Goal: Task Accomplishment & Management: Manage account settings

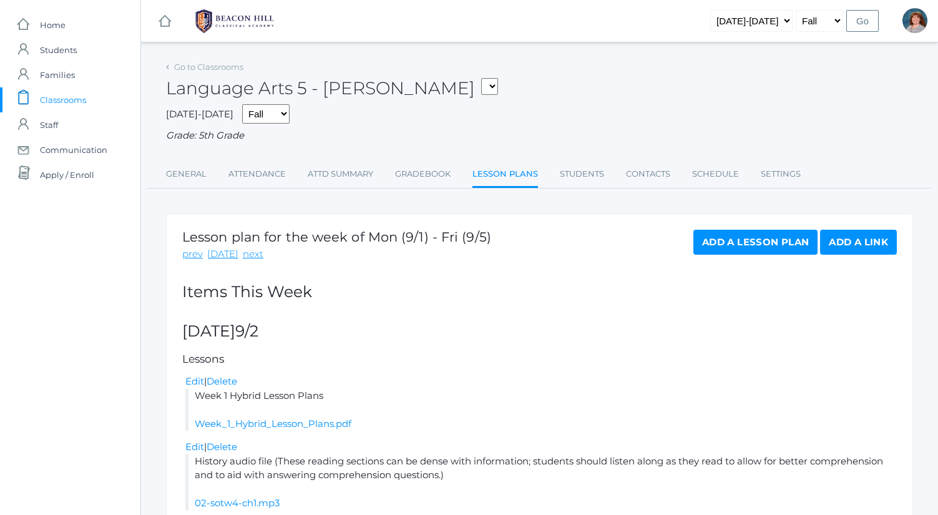
scroll to position [451, 0]
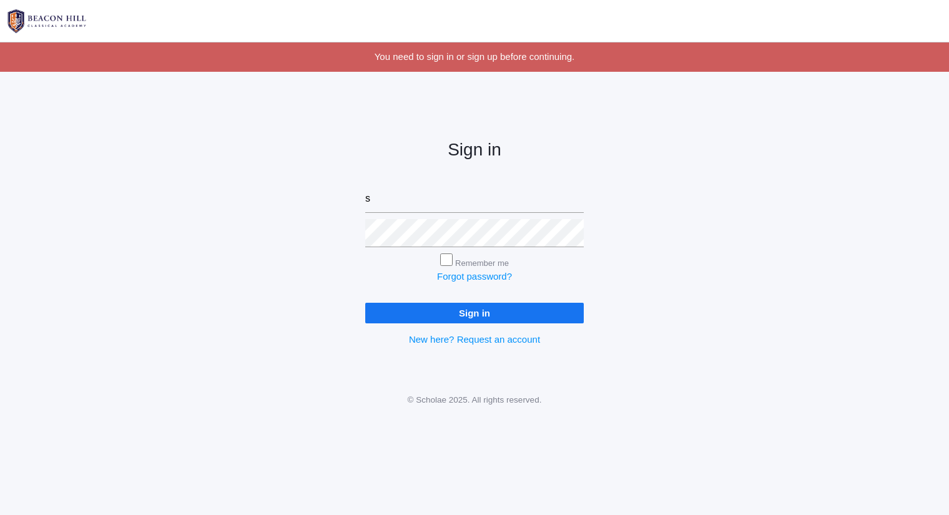
type input "sarah@beaconhillclassical.org"
click at [365, 303] on input "Sign in" at bounding box center [474, 313] width 218 height 21
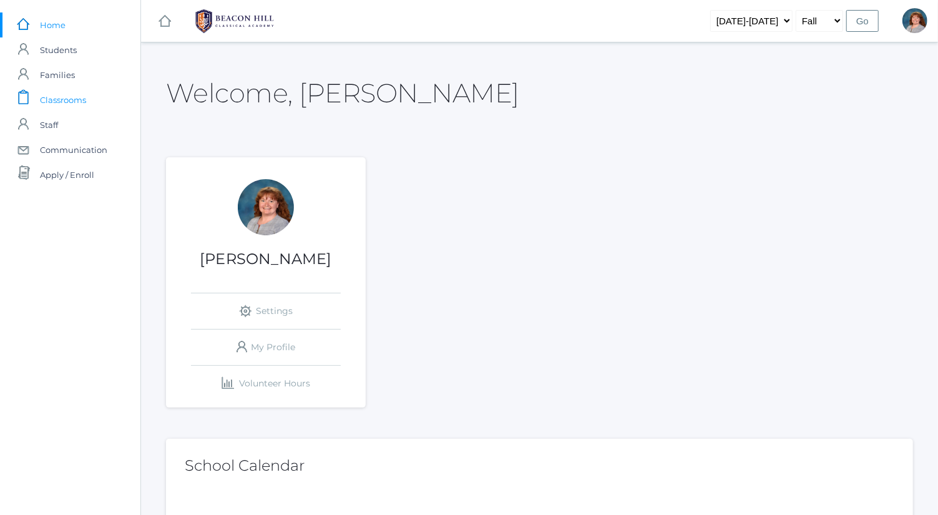
click at [99, 87] on link "icons/clipboard/plain Created with Sketch. Classrooms" at bounding box center [70, 99] width 140 height 25
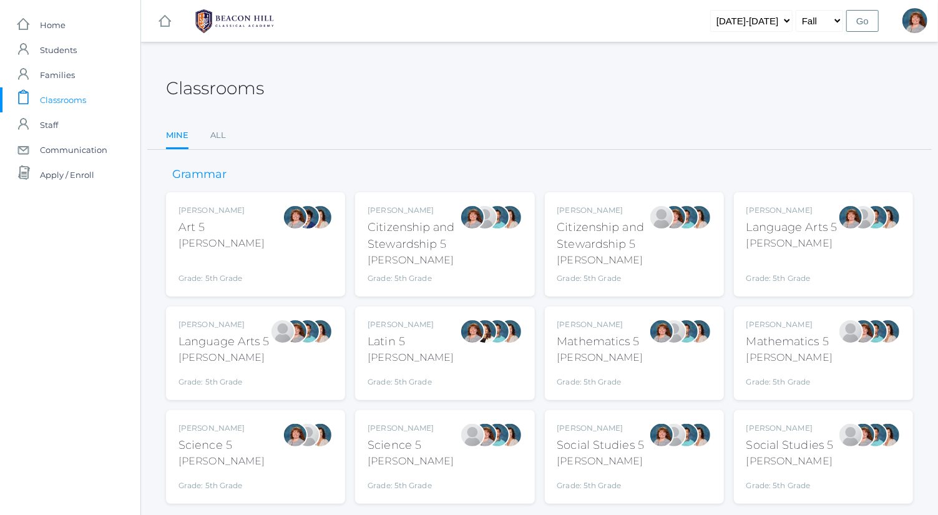
scroll to position [32, 0]
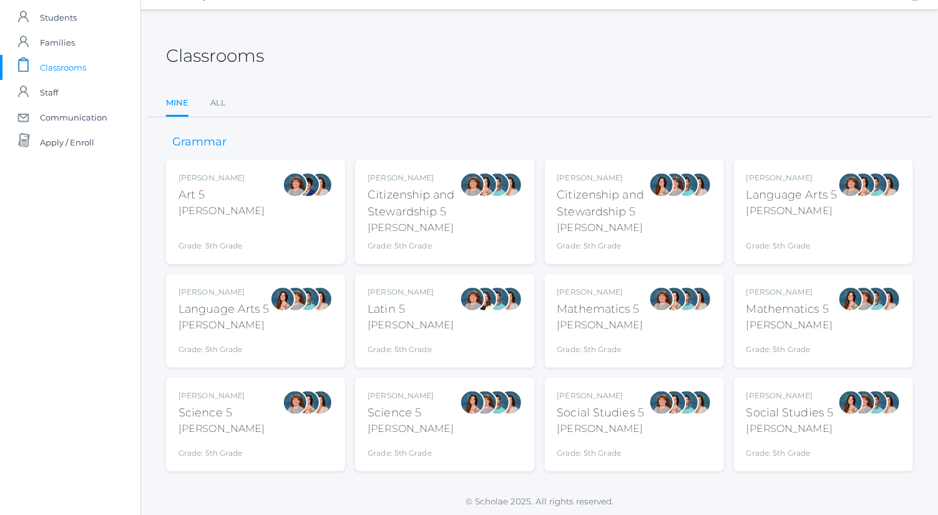
click at [640, 425] on div "Bence" at bounding box center [600, 428] width 87 height 15
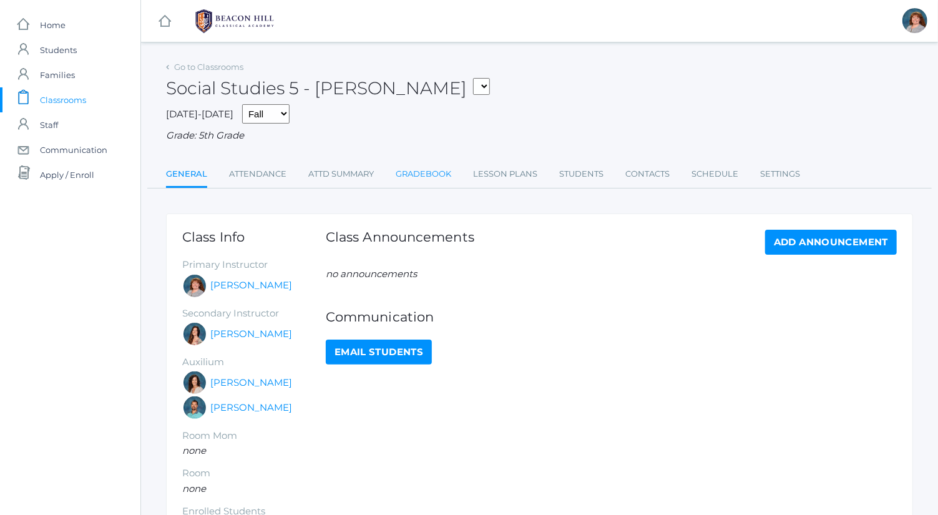
click at [437, 174] on link "Gradebook" at bounding box center [424, 174] width 56 height 25
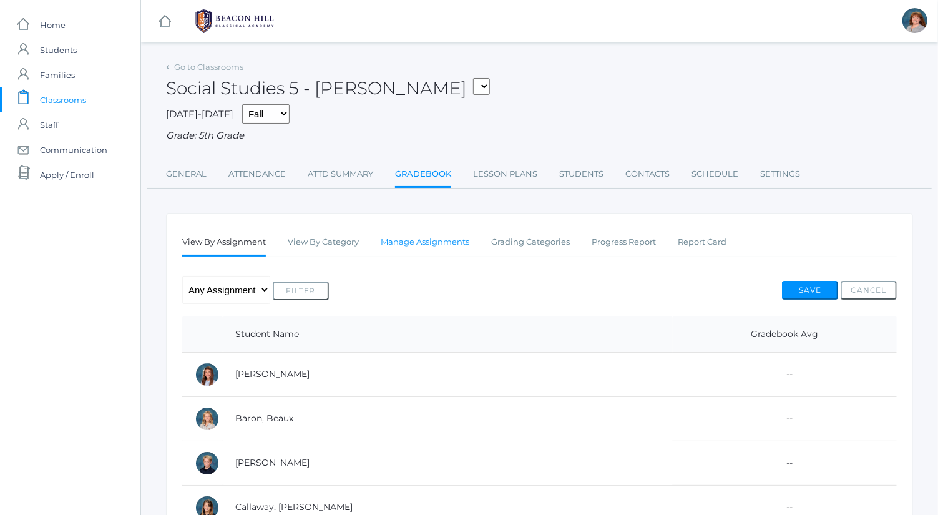
click at [419, 248] on link "Manage Assignments" at bounding box center [425, 242] width 89 height 25
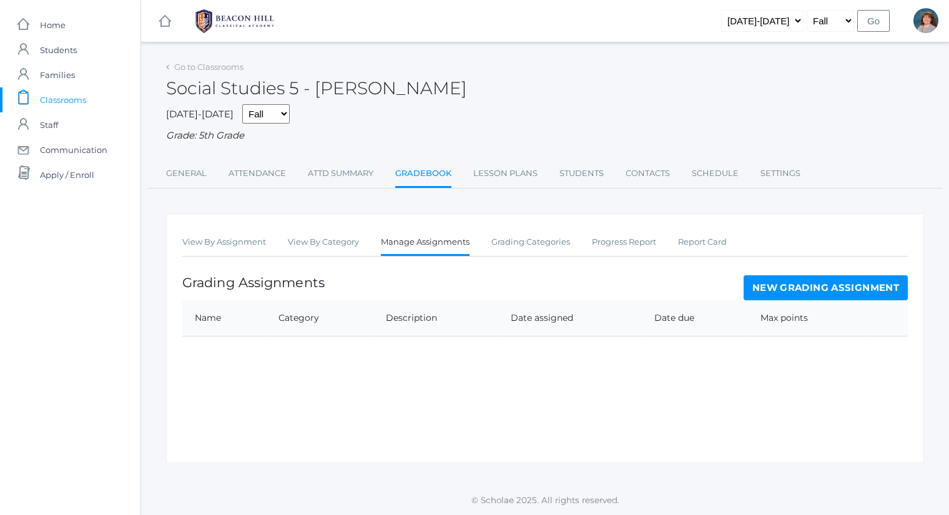
click at [775, 289] on link "New Grading Assignment" at bounding box center [826, 287] width 164 height 25
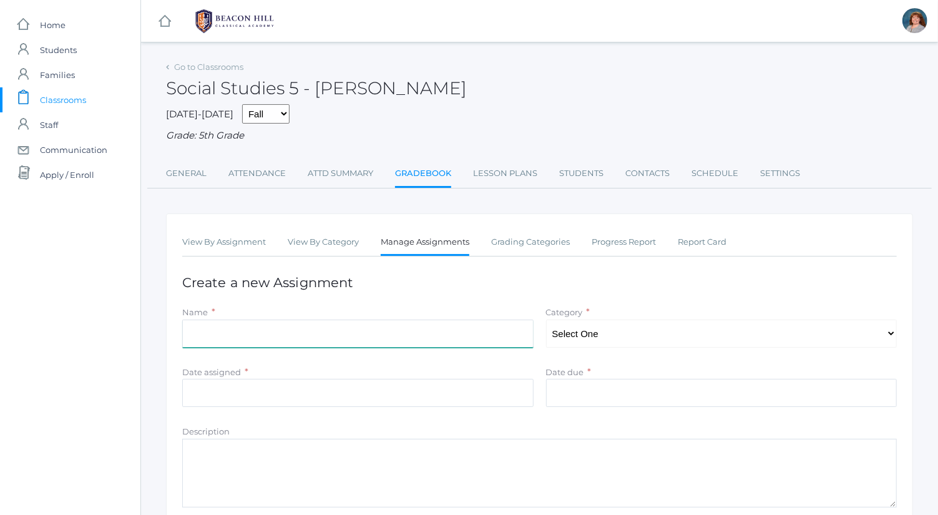
click at [444, 331] on input "Name" at bounding box center [357, 334] width 351 height 28
type input "1A Victoria's England"
click at [690, 335] on select "Select One Exercises Tests Projects" at bounding box center [721, 334] width 351 height 28
select select "1048"
click at [546, 320] on select "Select One Exercises Tests Projects" at bounding box center [721, 334] width 351 height 28
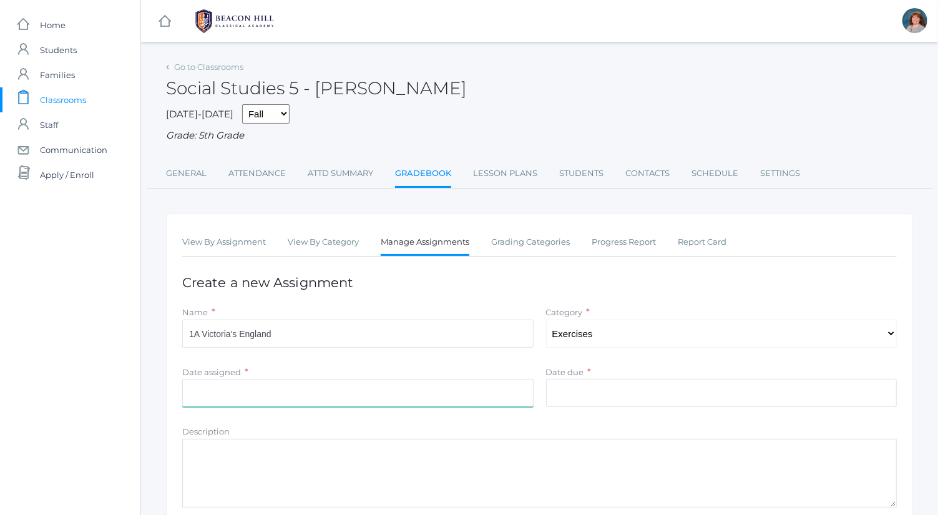
click at [434, 391] on input "Date assigned" at bounding box center [357, 393] width 351 height 28
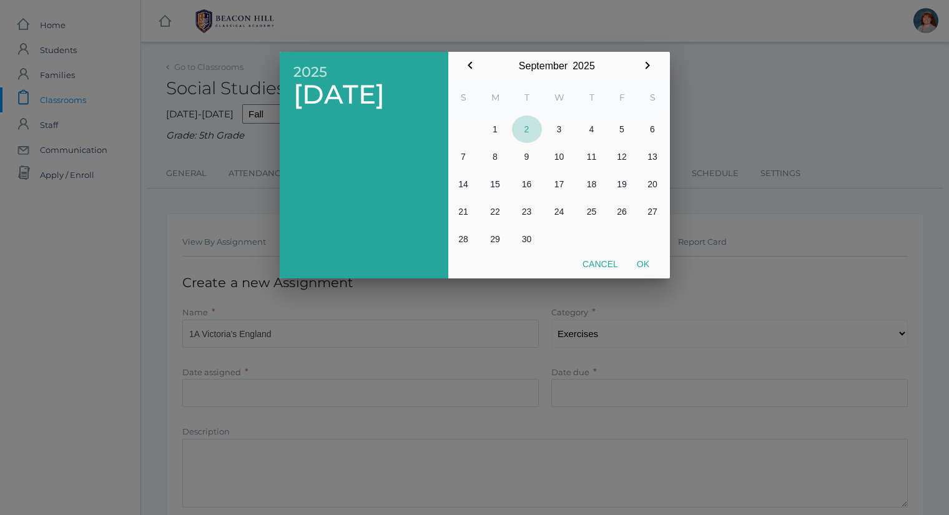
click at [531, 124] on button "2" at bounding box center [527, 128] width 30 height 27
click at [635, 266] on button "Ok" at bounding box center [642, 264] width 31 height 22
type input "2025-09-02"
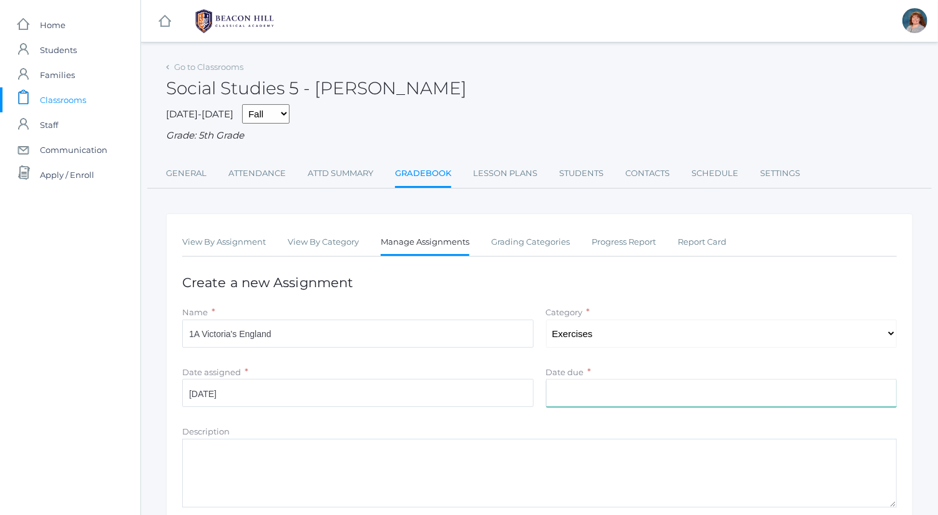
click at [598, 392] on input "Date due" at bounding box center [721, 393] width 351 height 28
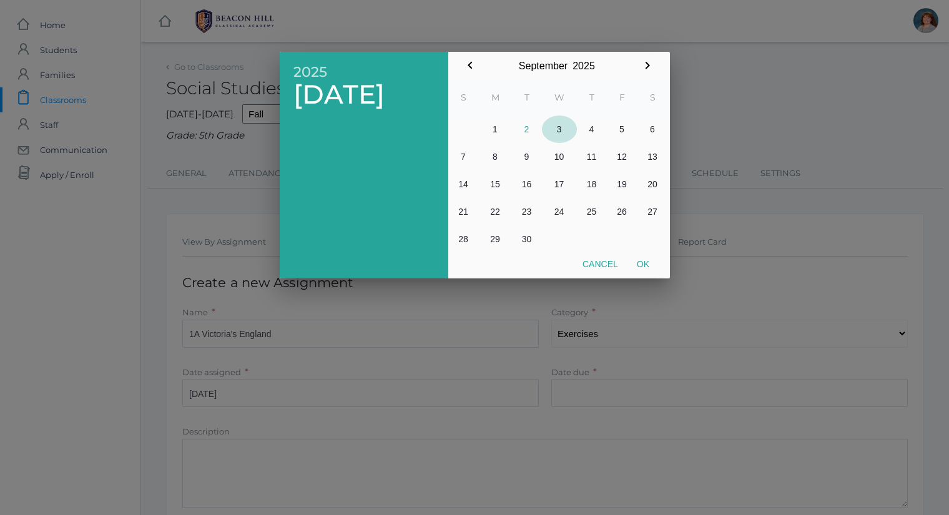
click at [556, 125] on button "3" at bounding box center [559, 128] width 35 height 27
click at [647, 265] on button "Ok" at bounding box center [642, 264] width 31 height 22
type input "[DATE]"
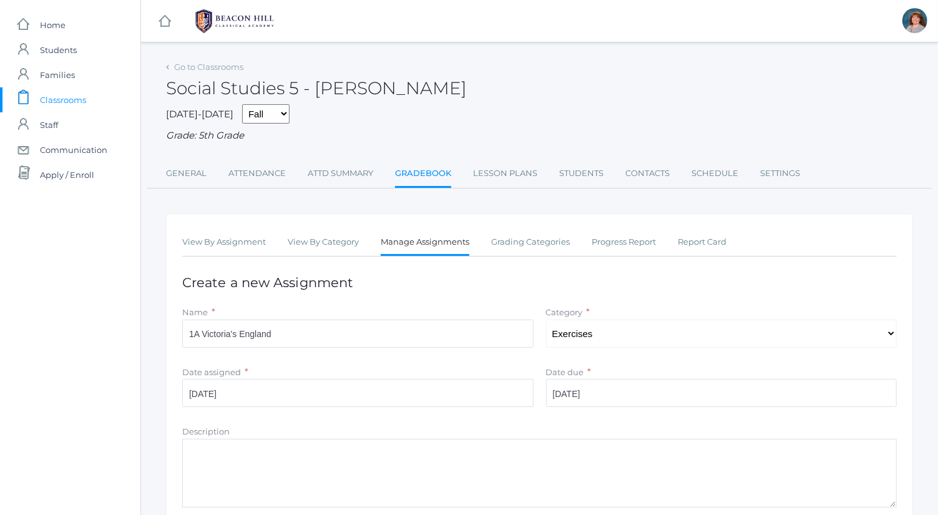
scroll to position [159, 0]
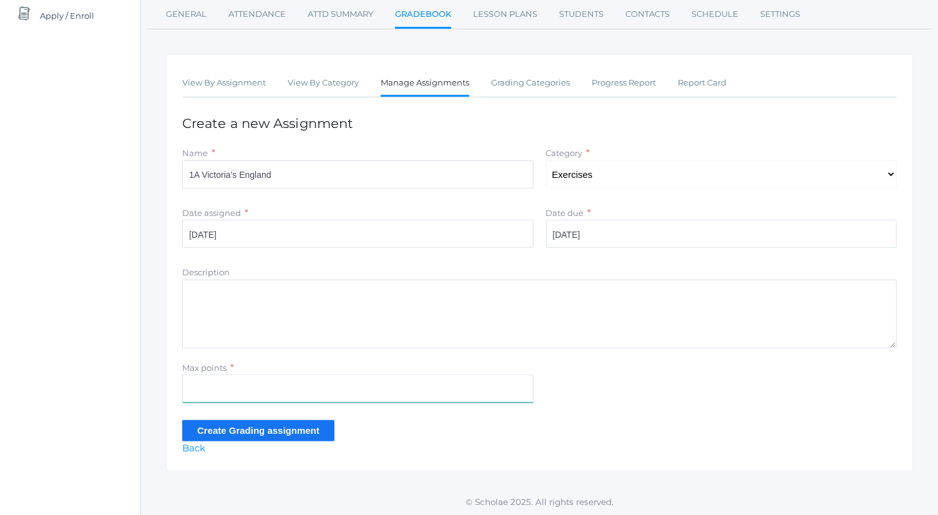
click at [346, 387] on input "Max points" at bounding box center [357, 389] width 351 height 28
type input "5"
click at [217, 428] on input "Create Grading assignment" at bounding box center [258, 430] width 152 height 21
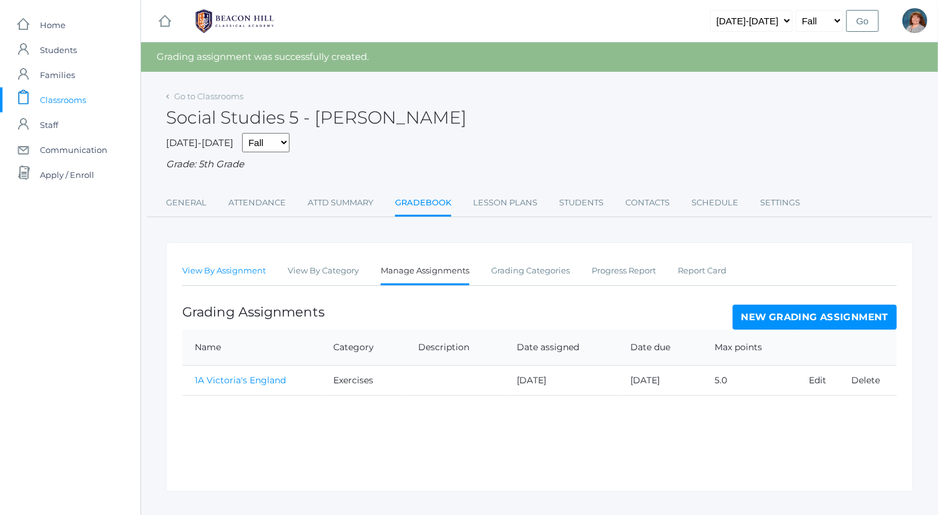
click at [232, 267] on link "View By Assignment" at bounding box center [224, 270] width 84 height 25
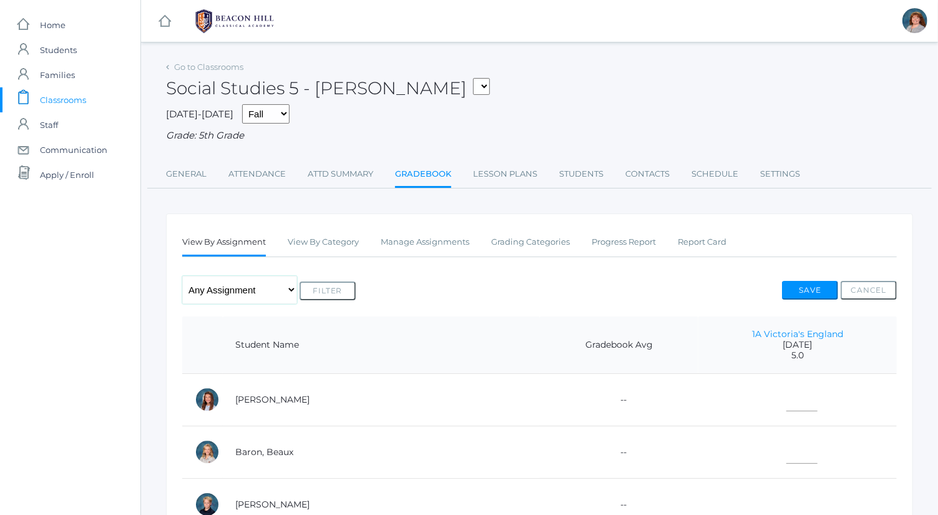
click at [255, 287] on select "Any Assignment Category: Exercises - 1A Victoria's England" at bounding box center [239, 290] width 115 height 28
drag, startPoint x: 255, startPoint y: 287, endPoint x: 561, endPoint y: 282, distance: 306.6
click at [561, 282] on div "Any Assignment Category: Exercises - 1A Victoria's England Filter Save Cancel" at bounding box center [539, 290] width 715 height 28
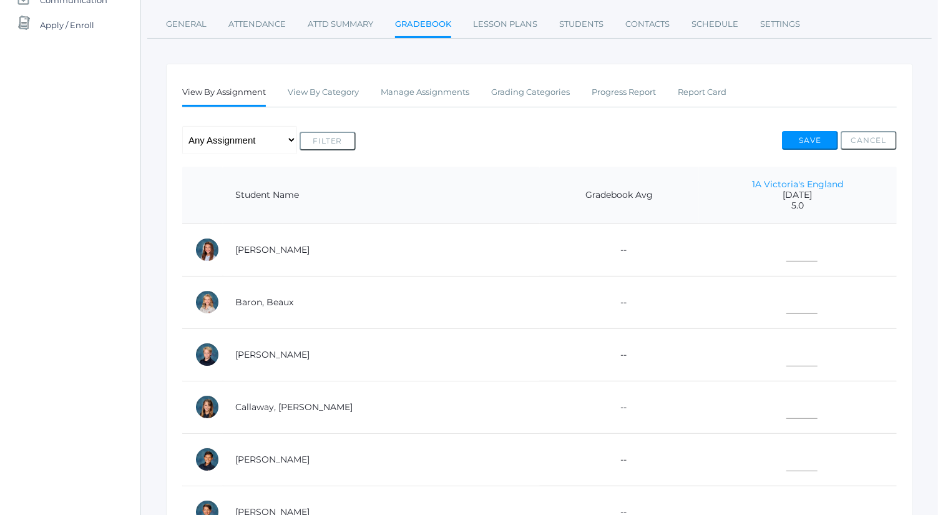
scroll to position [150, 0]
click at [787, 298] on input"] "text" at bounding box center [802, 299] width 31 height 28
type input"] "5"
click at [787, 350] on input"] "text" at bounding box center [802, 352] width 31 height 28
type input"] "5"
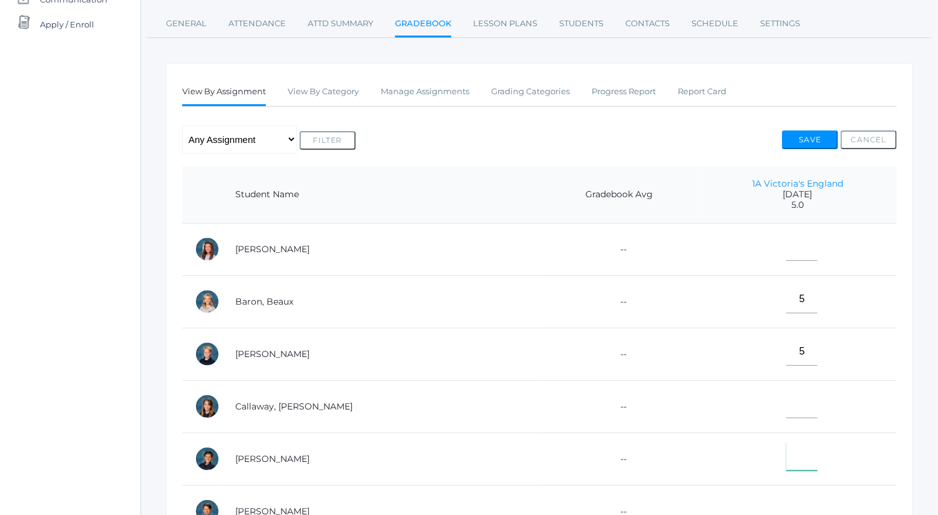
click at [787, 455] on input"] "text" at bounding box center [802, 457] width 31 height 28
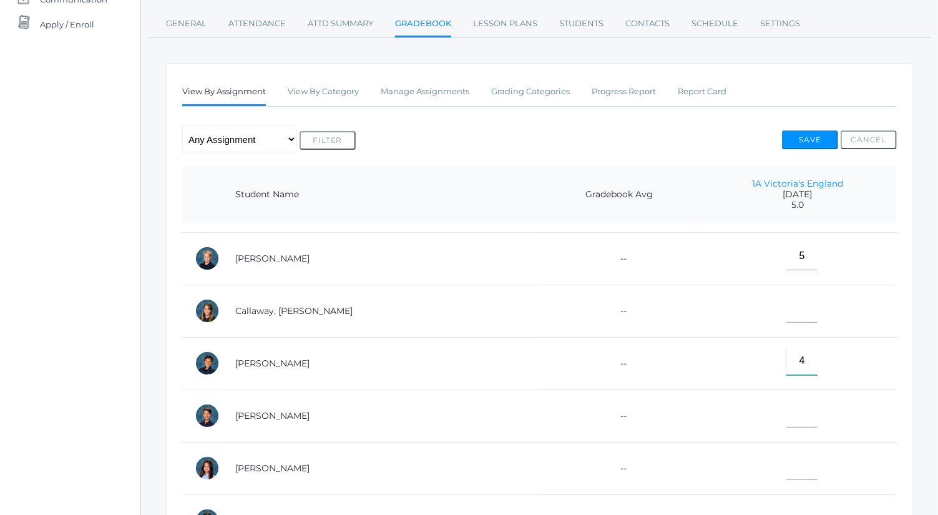
scroll to position [112, 0]
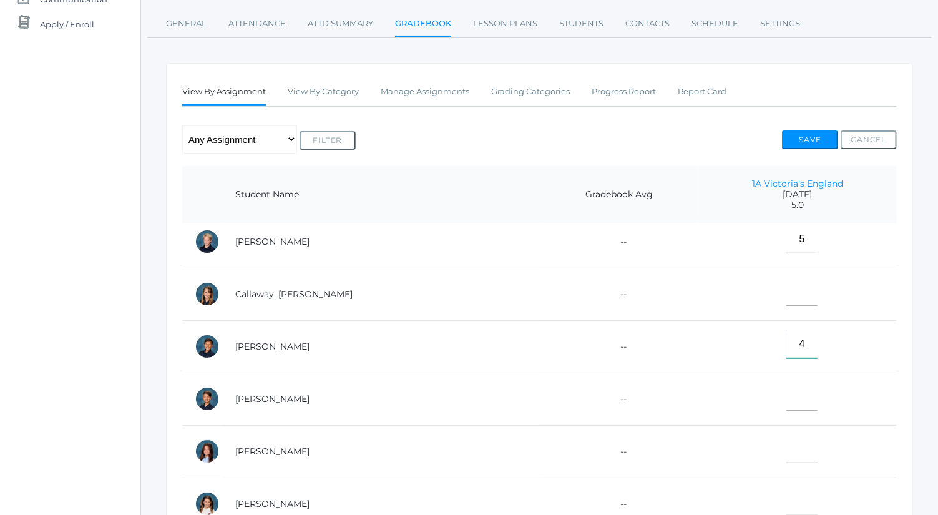
type input"] "4"
click at [787, 391] on input"] "text" at bounding box center [802, 397] width 31 height 28
type input"] "5"
type input"] "4"
click at [787, 435] on input"] "text" at bounding box center [802, 449] width 31 height 28
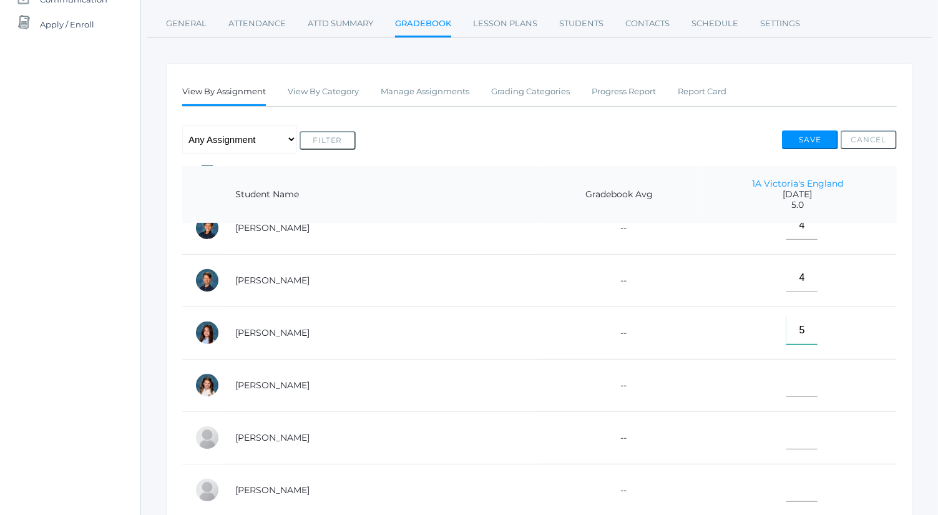
scroll to position [277, 0]
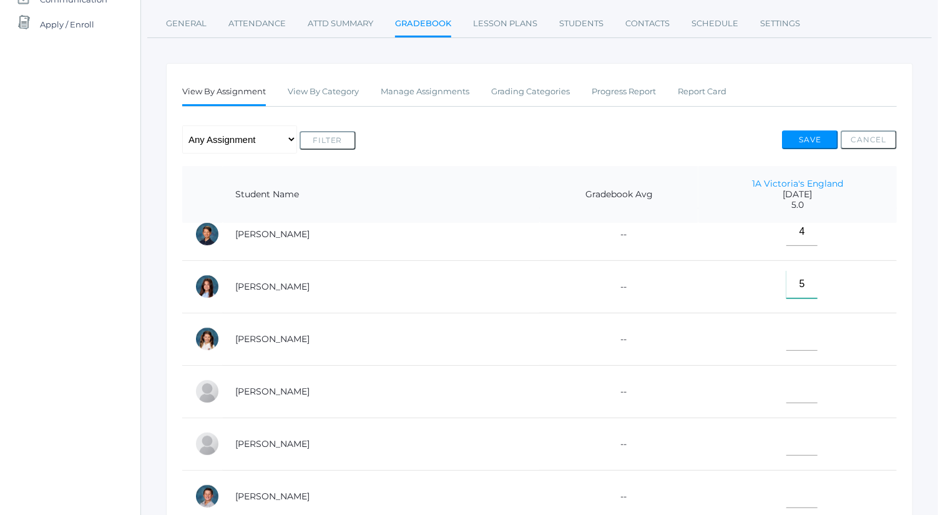
type input"] "5"
click at [787, 485] on input"] "text" at bounding box center [802, 494] width 31 height 28
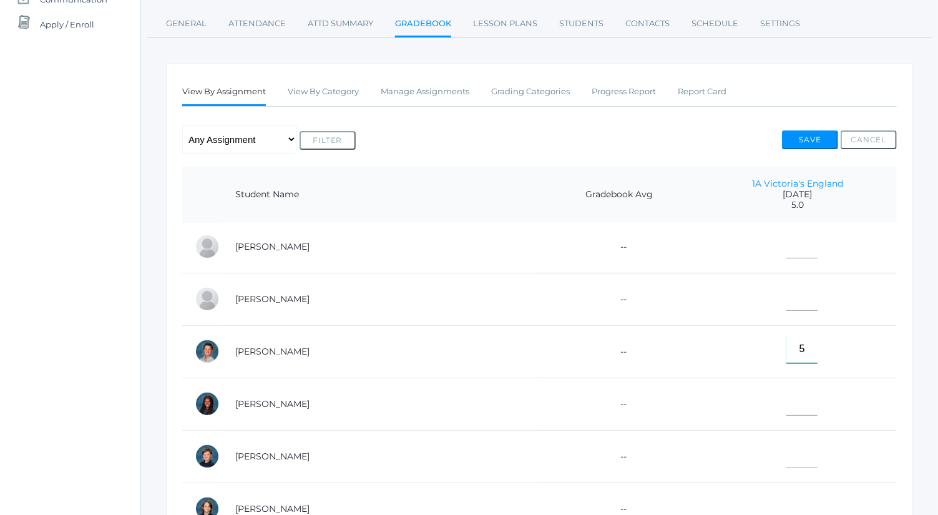
scroll to position [429, 0]
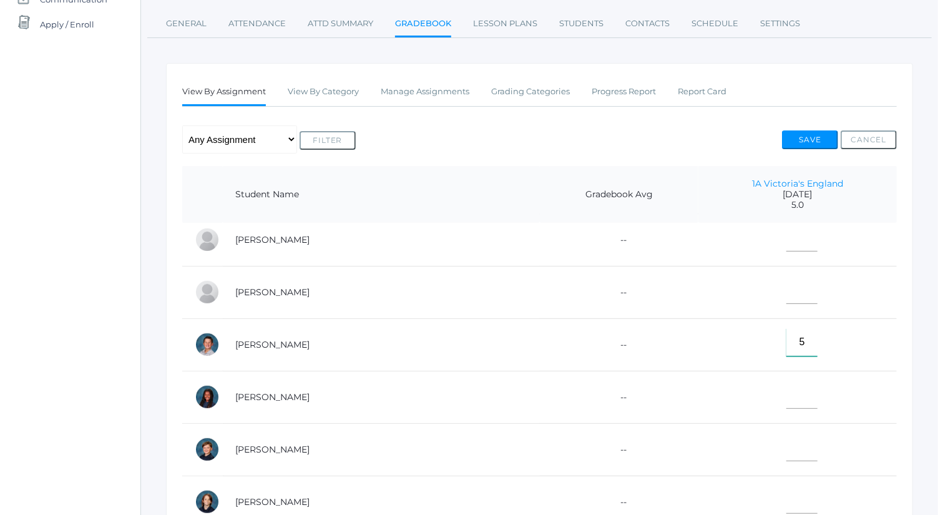
type input"] "5"
click at [787, 385] on input"] "text" at bounding box center [802, 395] width 31 height 28
type input"] "4.5"
click at [787, 435] on input"] "text" at bounding box center [802, 447] width 31 height 28
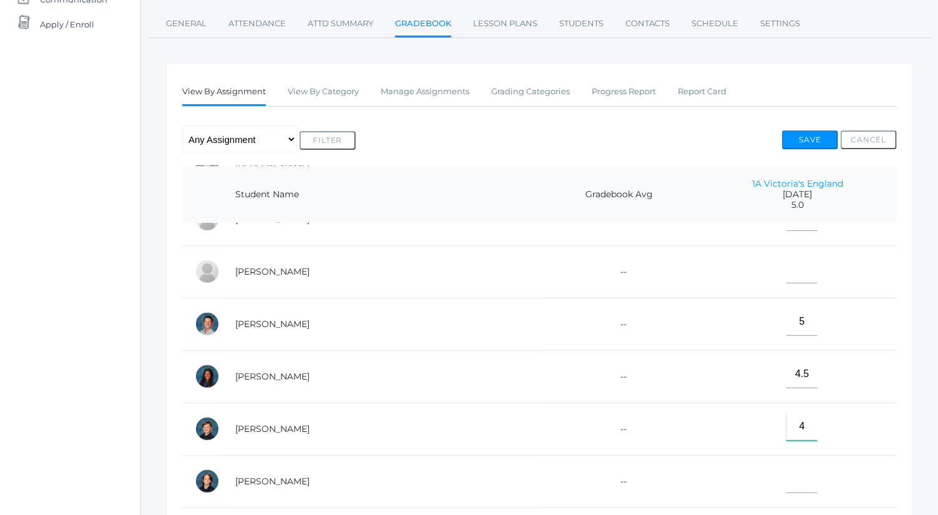
type input"] "4"
click at [787, 465] on input"] "text" at bounding box center [802, 479] width 31 height 28
type input"] "5"
drag, startPoint x: 916, startPoint y: 341, endPoint x: 928, endPoint y: 281, distance: 61.7
click at [928, 281] on div "Go to Classrooms Social Studies 5 - Bence 05ART - Art 5 Bence 05CITIZEN - Citiz…" at bounding box center [539, 313] width 797 height 810
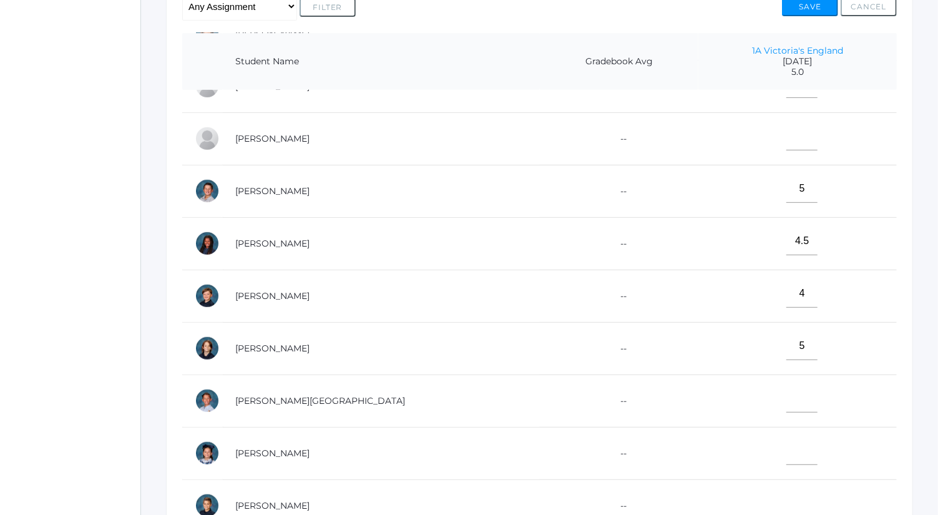
scroll to position [283, 0]
click at [817, 9] on button "Save" at bounding box center [810, 7] width 56 height 19
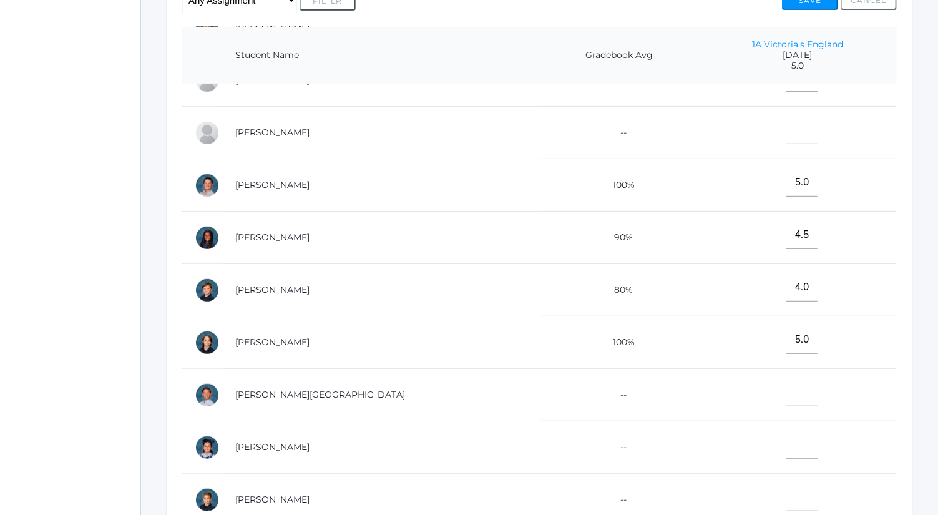
scroll to position [319, 0]
click at [787, 446] on input"] "text" at bounding box center [802, 444] width 31 height 28
type input"] "5"
click at [822, 2] on button "Save" at bounding box center [810, 0] width 56 height 19
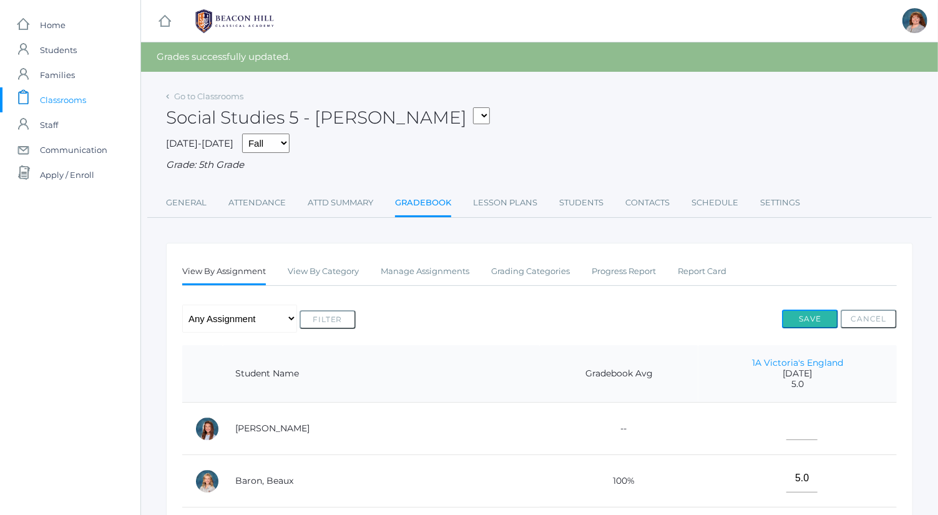
click at [816, 318] on button "Save" at bounding box center [810, 319] width 56 height 19
